Goal: Navigation & Orientation: Find specific page/section

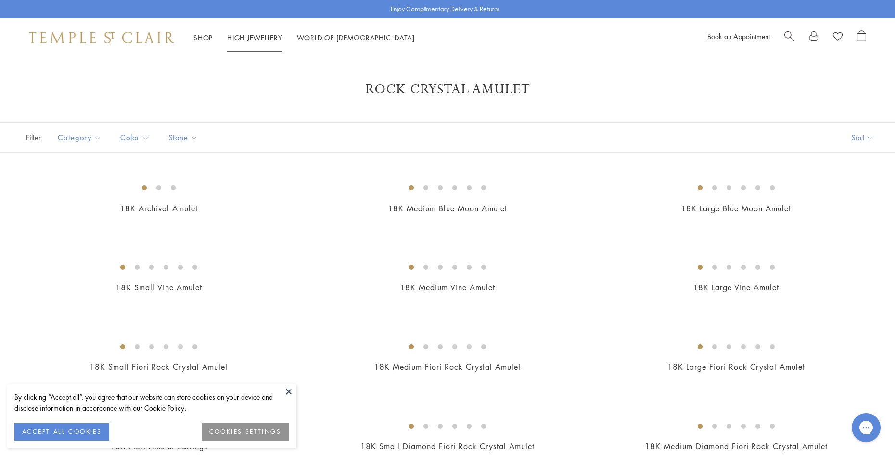
click at [264, 34] on link "High Jewellery High Jewellery" at bounding box center [254, 38] width 55 height 10
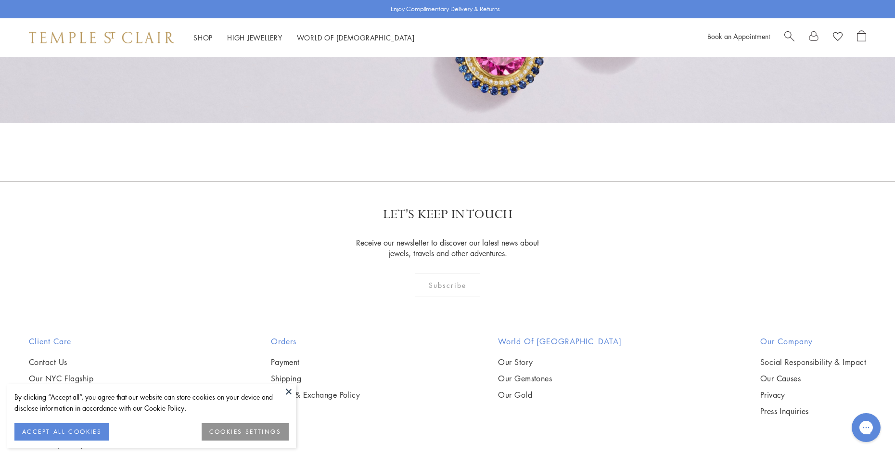
scroll to position [798, 0]
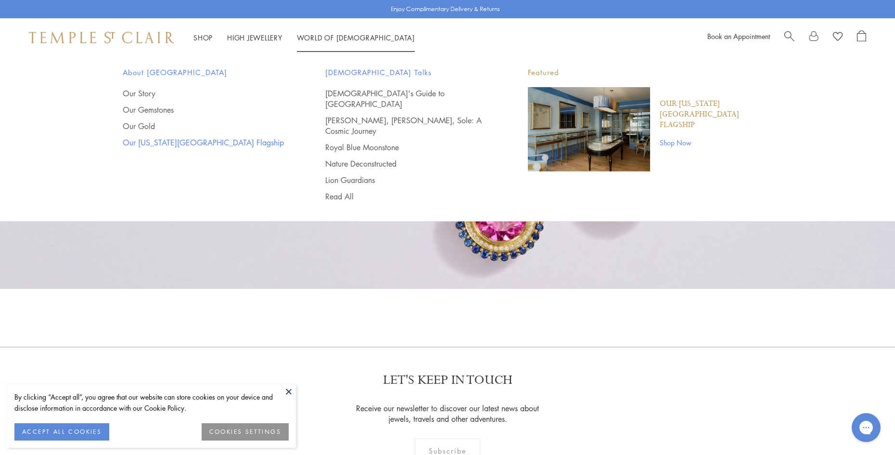
click at [210, 139] on link "Our [US_STATE][GEOGRAPHIC_DATA] Flagship" at bounding box center [205, 142] width 164 height 11
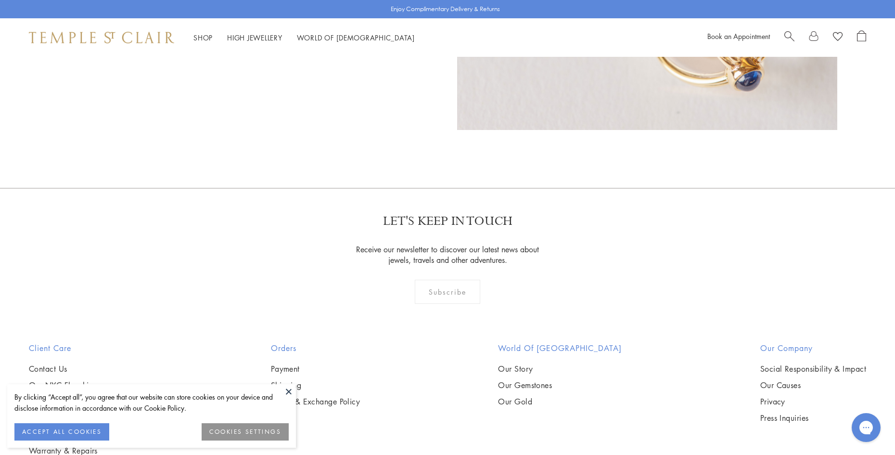
scroll to position [914, 0]
